Goal: Task Accomplishment & Management: Use online tool/utility

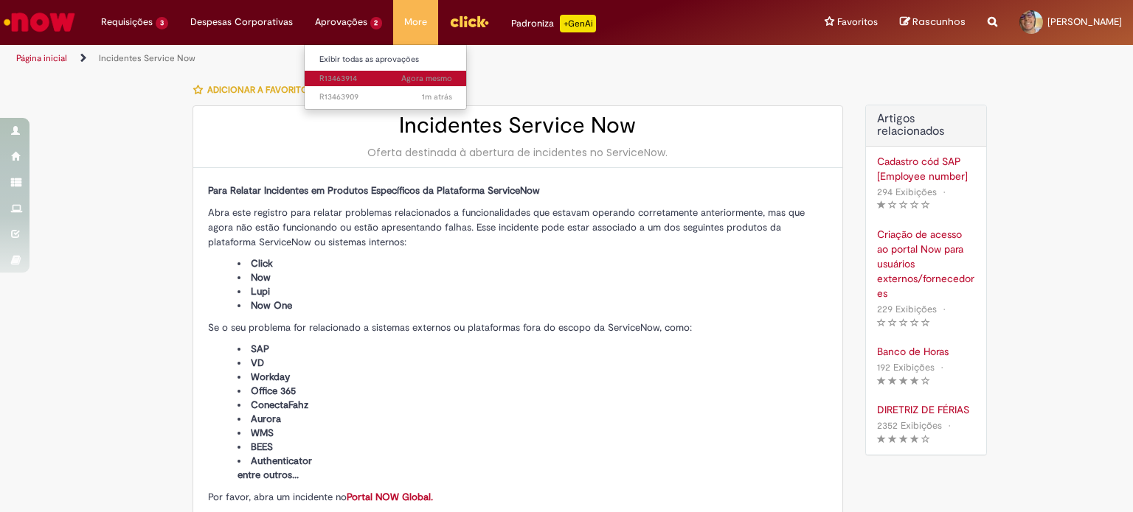
click at [344, 77] on span "Agora mesmo Agora mesmo R13463914" at bounding box center [385, 79] width 133 height 12
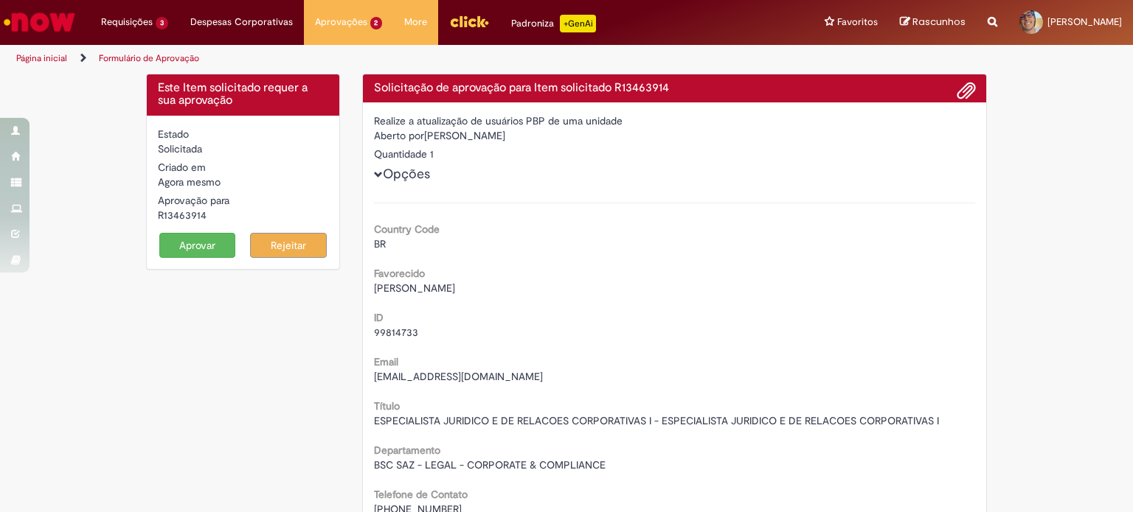
click at [185, 243] on button "Aprovar" at bounding box center [197, 245] width 77 height 25
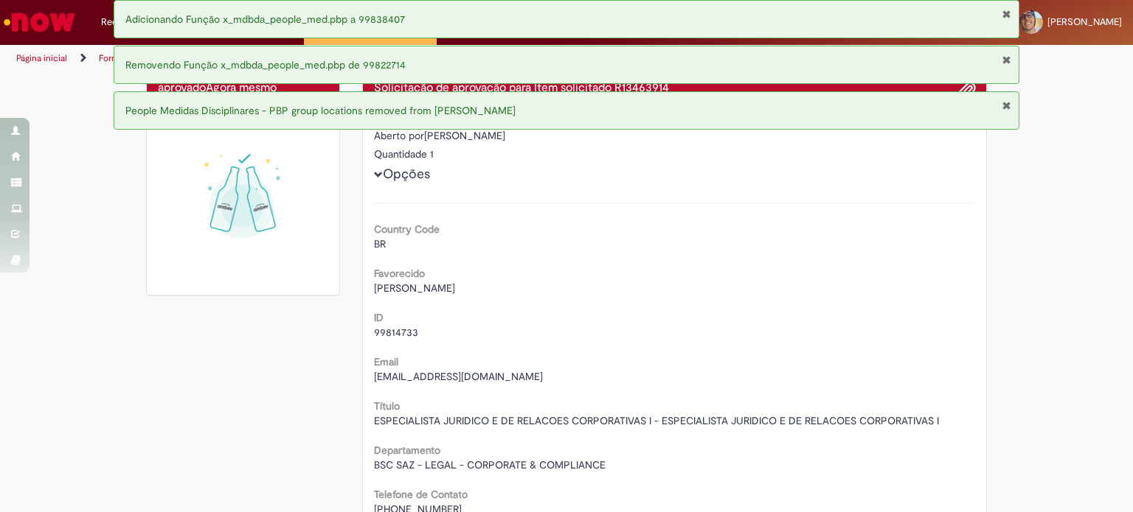
click at [1006, 15] on button "Fechar Notificação" at bounding box center [1006, 14] width 10 height 12
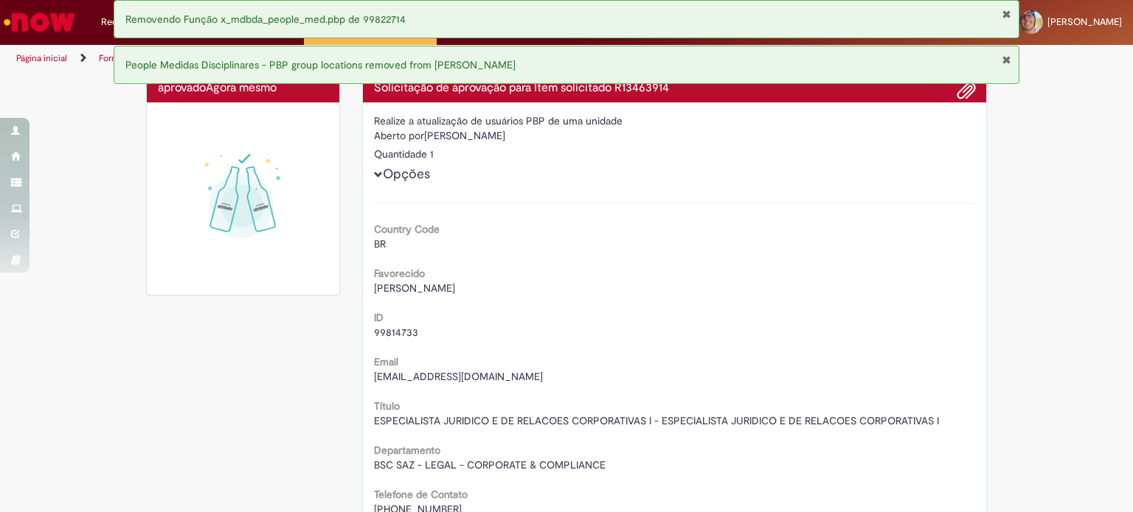
click at [1004, 58] on button "Fechar Notificação" at bounding box center [1006, 60] width 10 height 12
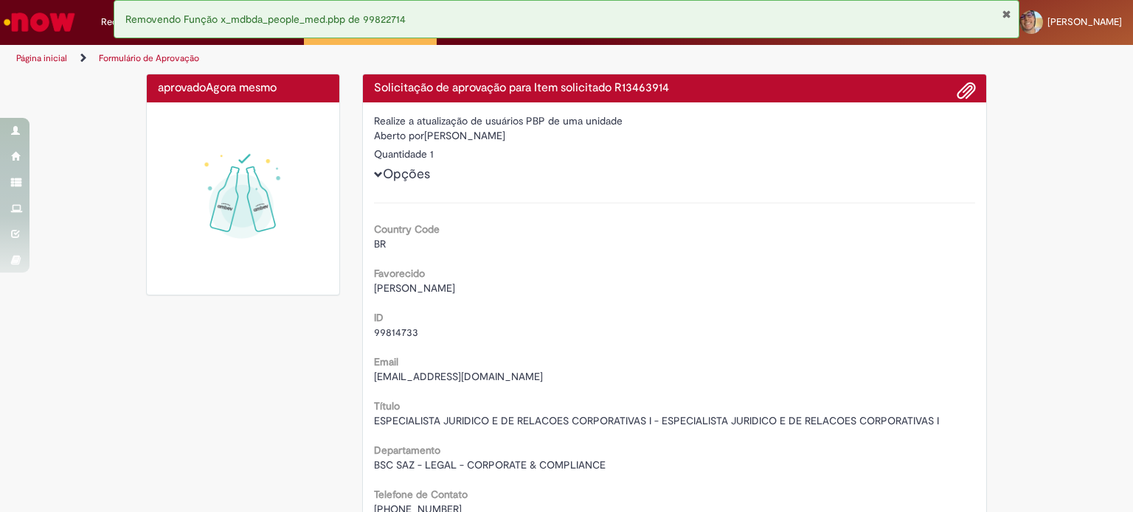
click at [1008, 12] on button "Fechar Notificação" at bounding box center [1006, 14] width 10 height 12
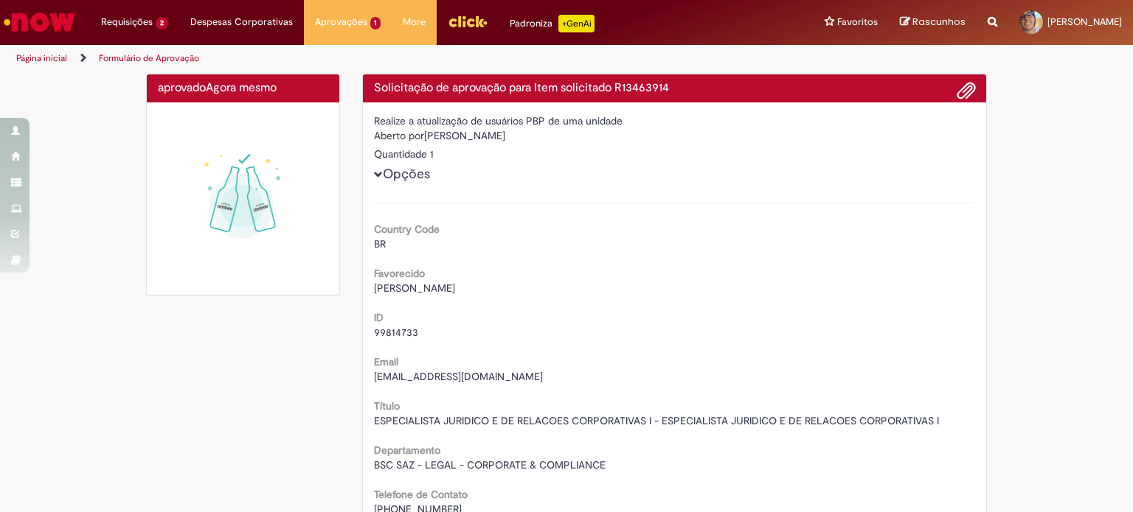
click at [1008, 12] on button "Fechar Notificação" at bounding box center [1006, 14] width 10 height 12
click at [338, 77] on span "1m atrás 1m atrás R13463909" at bounding box center [385, 79] width 133 height 12
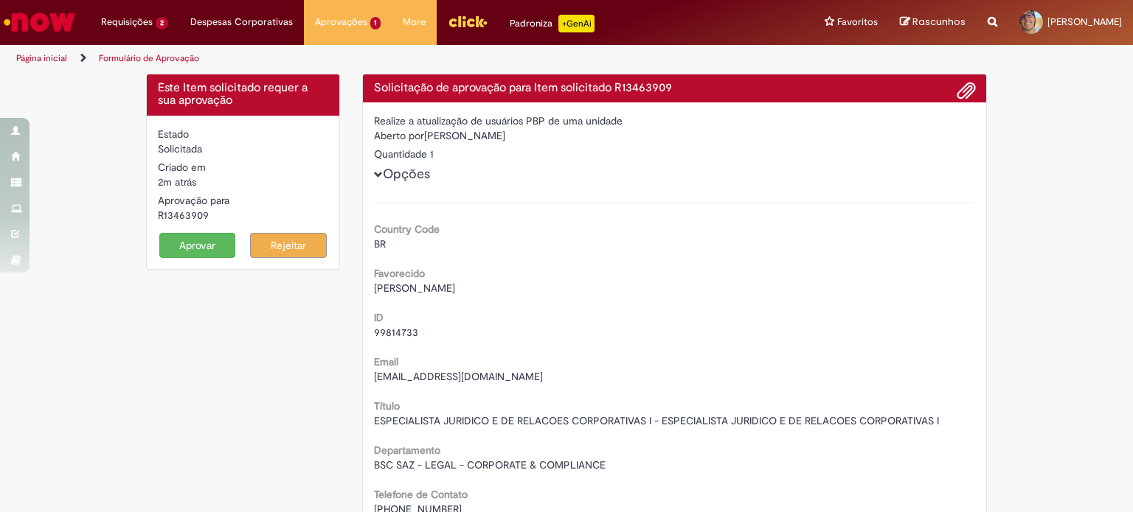
click at [201, 240] on button "Aprovar" at bounding box center [197, 245] width 77 height 25
